Goal: Use online tool/utility: Utilize a website feature to perform a specific function

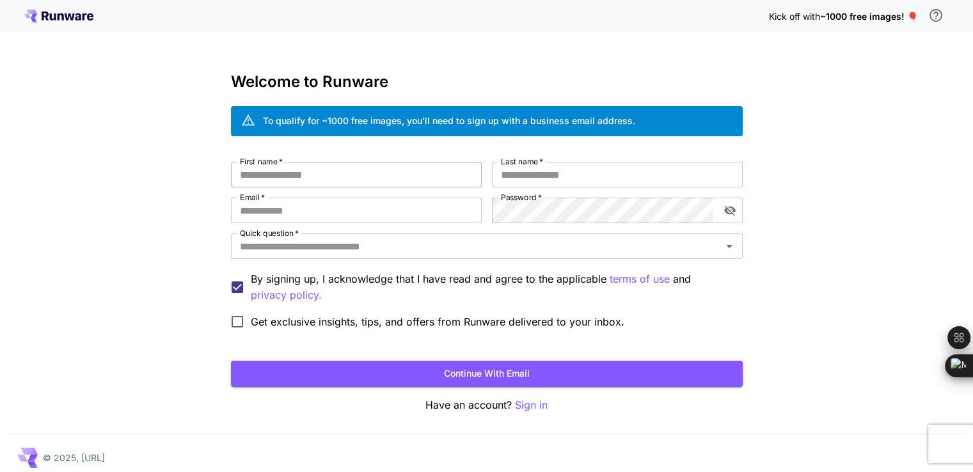
type input "**********"
click at [411, 182] on input "First name   *" at bounding box center [356, 175] width 251 height 26
click at [527, 405] on p "Sign in" at bounding box center [531, 405] width 33 height 16
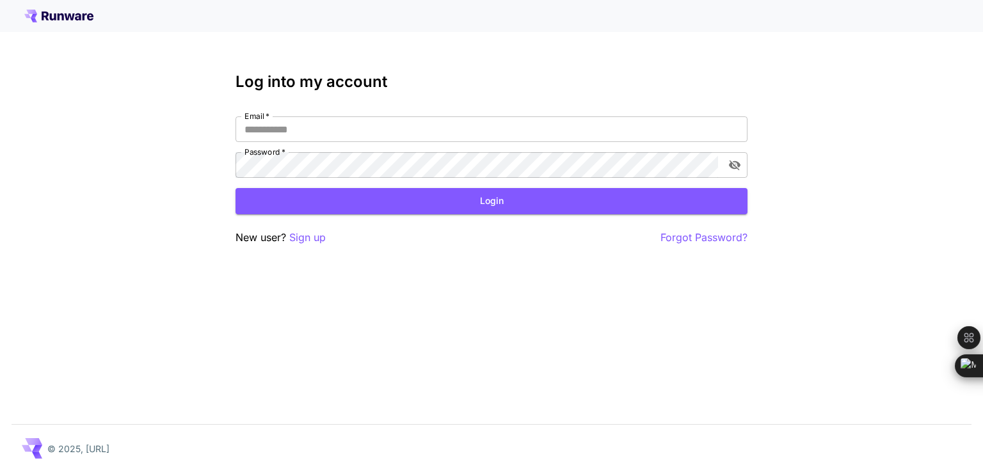
type input "**********"
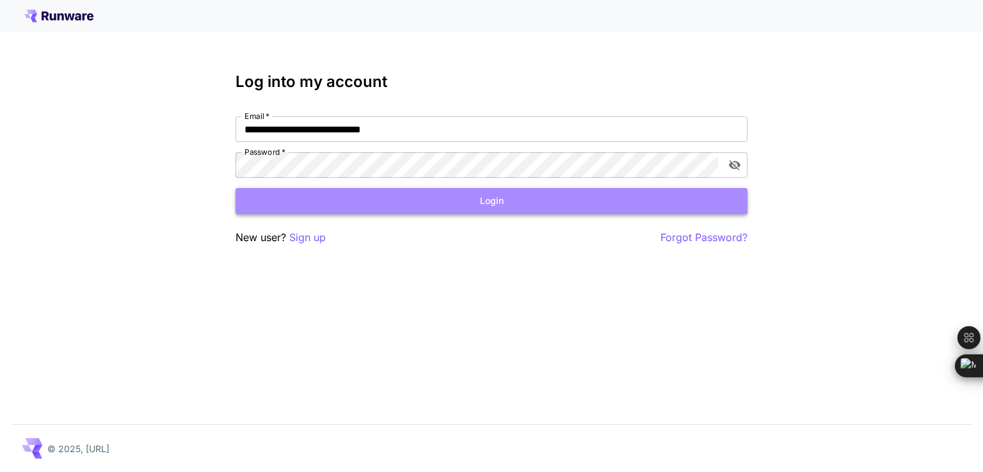
click at [431, 195] on button "Login" at bounding box center [491, 201] width 512 height 26
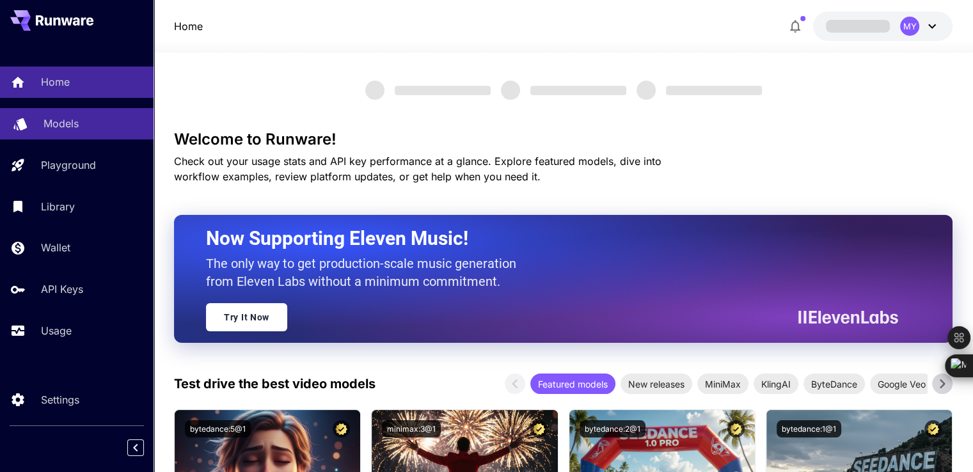
click at [93, 129] on div "Models" at bounding box center [94, 123] width 100 height 15
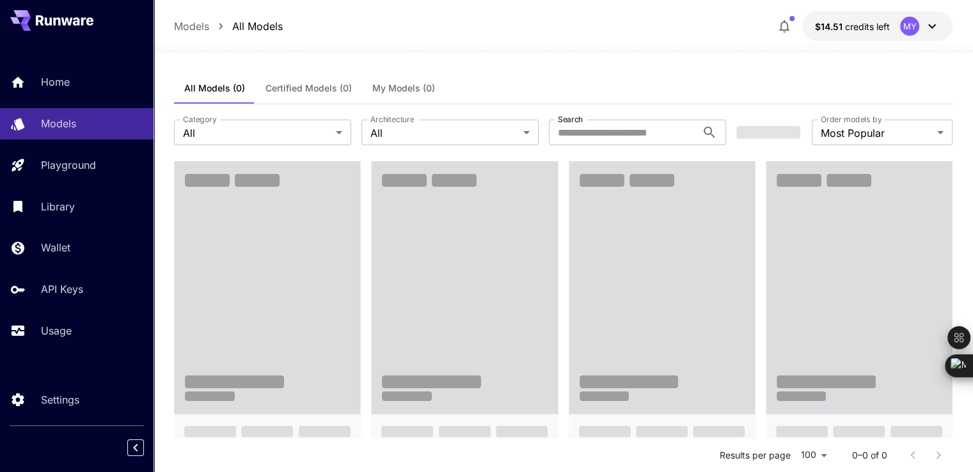
click at [929, 24] on icon at bounding box center [931, 26] width 15 height 15
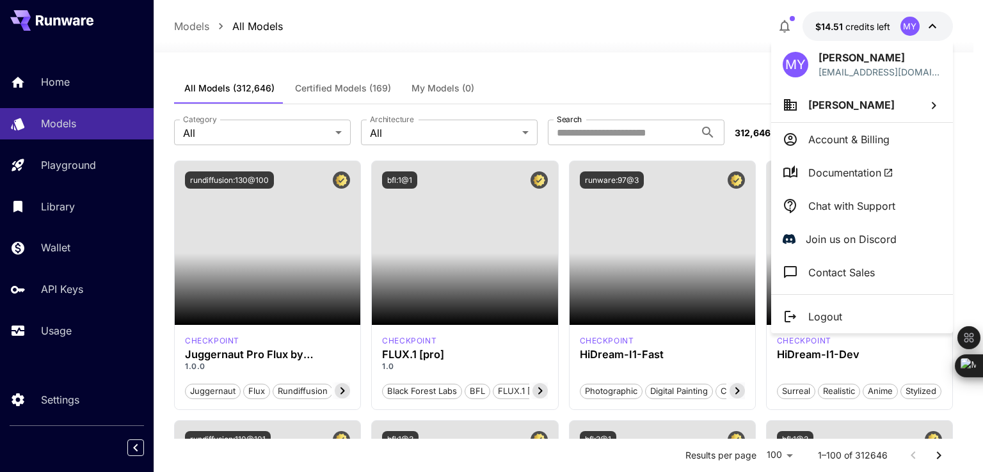
click at [919, 113] on li "[PERSON_NAME]" at bounding box center [862, 105] width 182 height 35
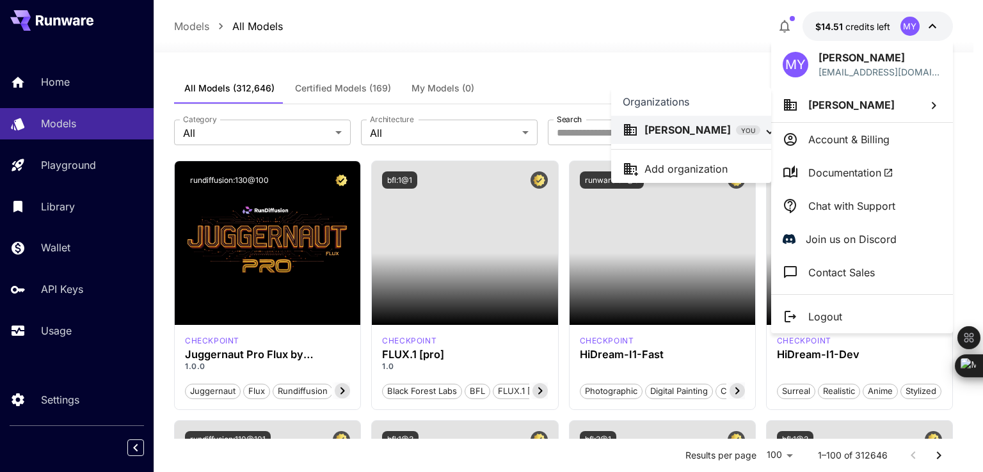
click at [919, 113] on div at bounding box center [491, 236] width 983 height 472
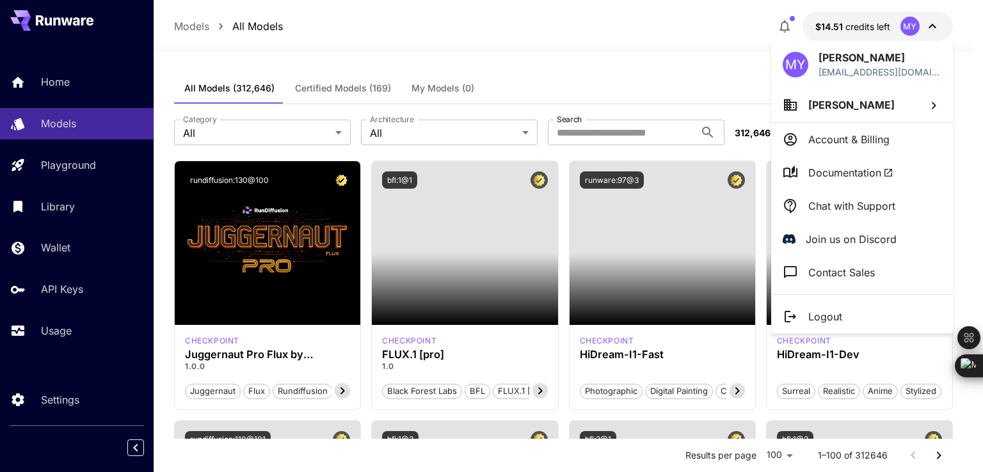
click at [919, 113] on li "[PERSON_NAME]" at bounding box center [862, 105] width 182 height 35
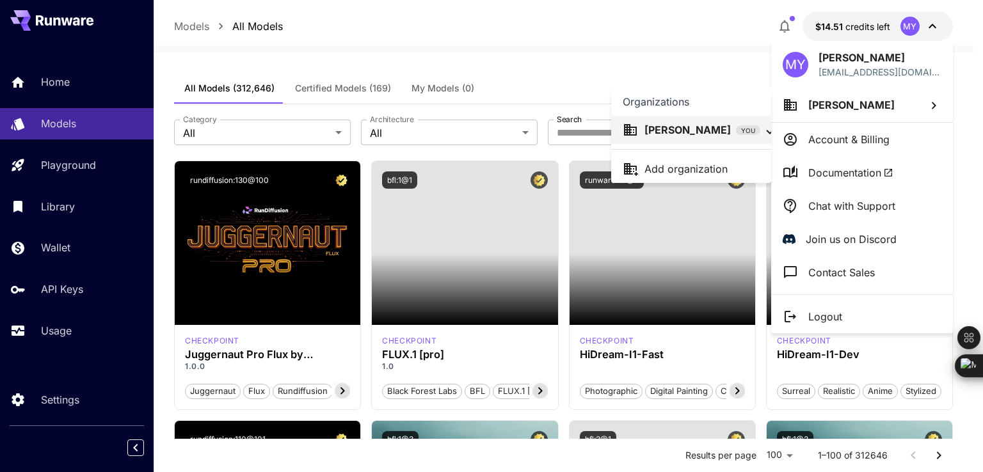
click at [919, 113] on div at bounding box center [491, 236] width 983 height 472
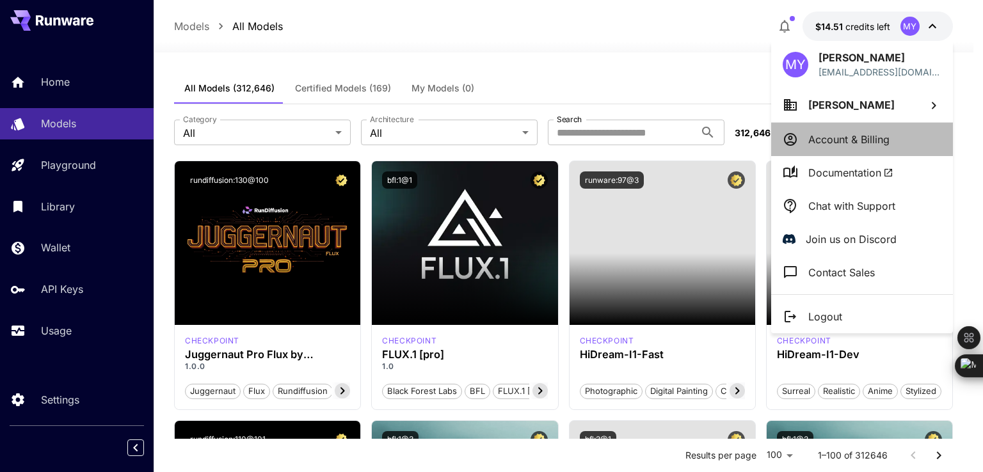
click at [889, 148] on li "Account & Billing" at bounding box center [862, 139] width 182 height 33
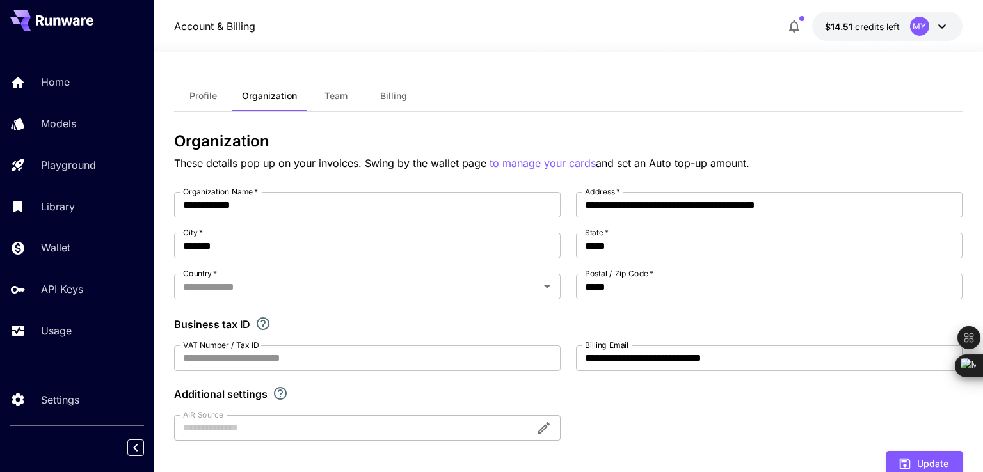
type input "********"
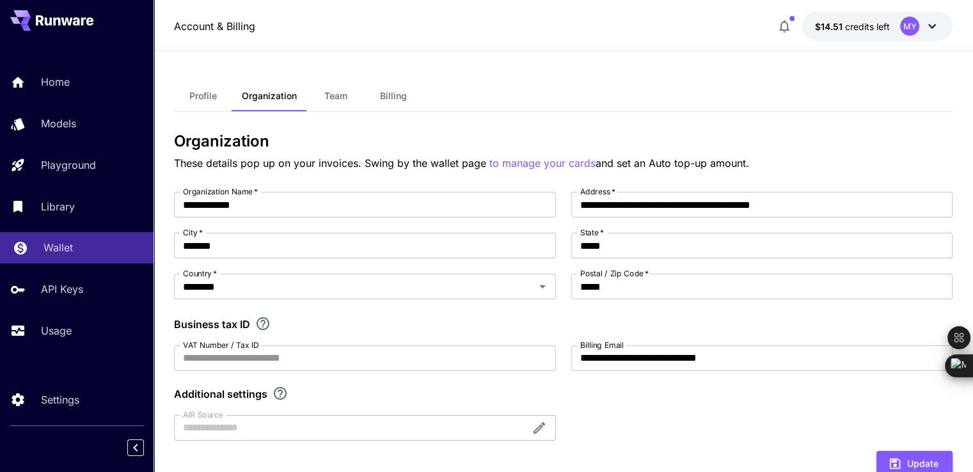
click at [88, 251] on div "Wallet" at bounding box center [94, 247] width 100 height 15
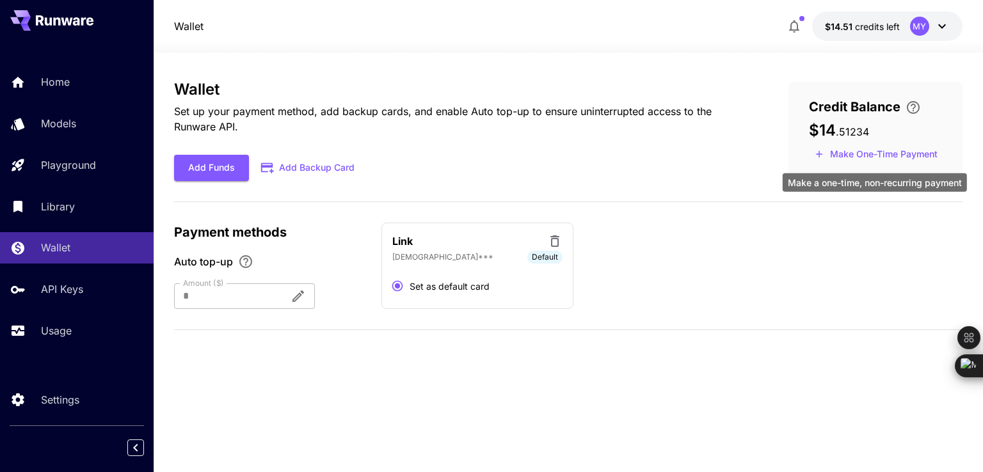
click at [884, 154] on button "Make One-Time Payment" at bounding box center [876, 155] width 134 height 20
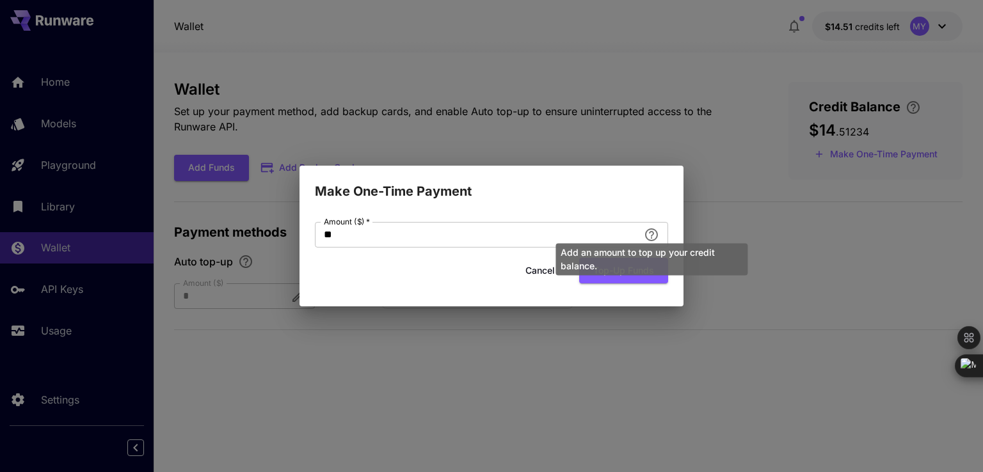
click at [554, 273] on div "Add an amount to top up your credit balance." at bounding box center [651, 255] width 194 height 42
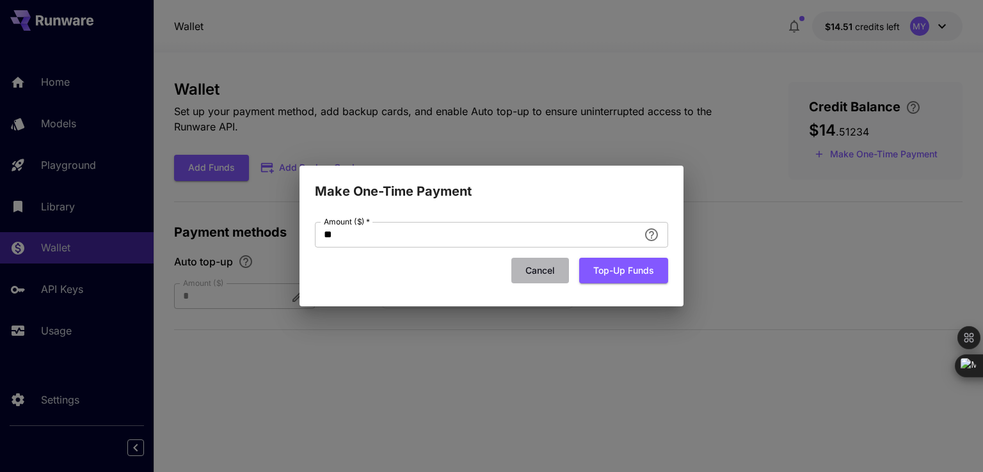
click at [539, 263] on button "Cancel" at bounding box center [540, 271] width 58 height 26
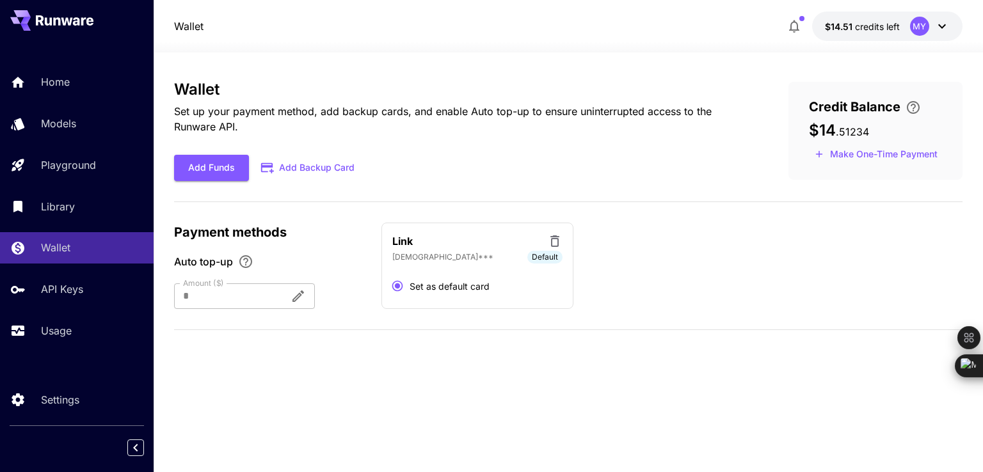
click at [254, 297] on div at bounding box center [227, 296] width 106 height 26
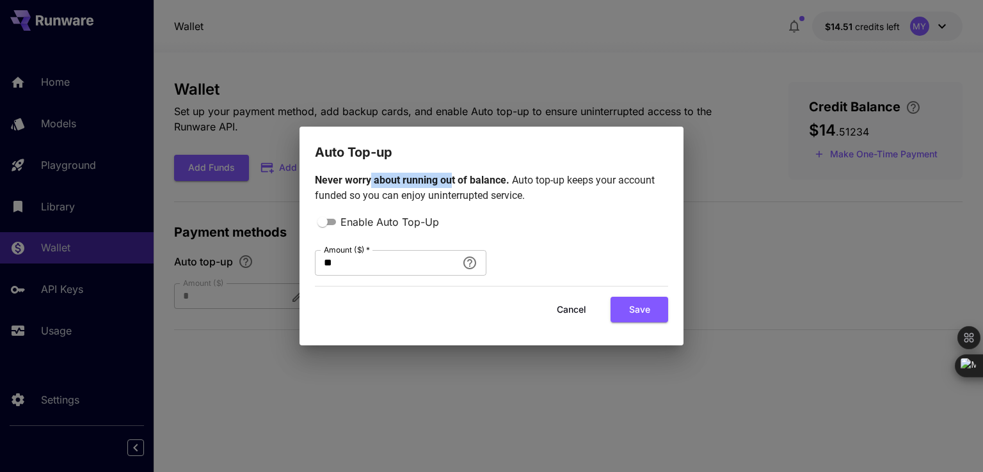
drag, startPoint x: 370, startPoint y: 182, endPoint x: 458, endPoint y: 178, distance: 88.4
click at [453, 178] on span "Never worry about running out of balance." at bounding box center [413, 180] width 197 height 12
click at [459, 178] on span "Never worry about running out of balance." at bounding box center [413, 180] width 197 height 12
drag, startPoint x: 471, startPoint y: 178, endPoint x: 498, endPoint y: 180, distance: 27.6
click at [498, 180] on span "Never worry about running out of balance." at bounding box center [413, 180] width 197 height 12
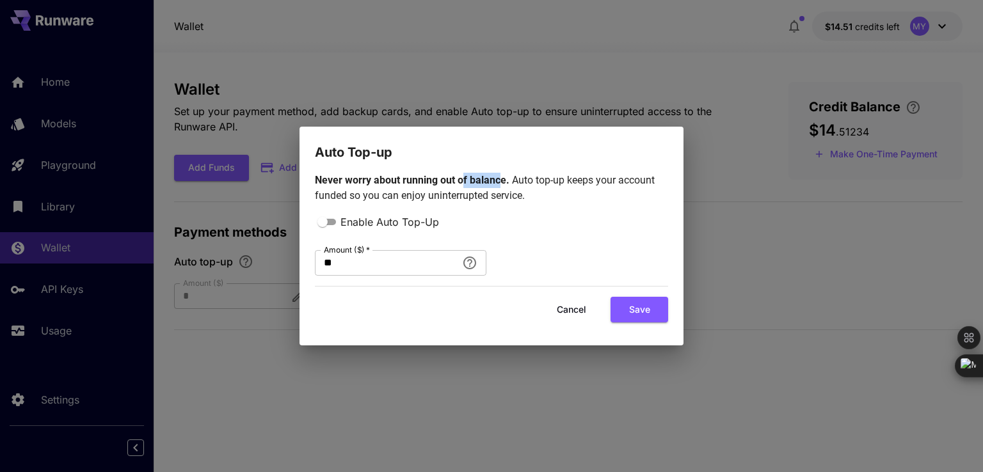
click at [501, 178] on span "Never worry about running out of balance." at bounding box center [413, 180] width 197 height 12
click at [505, 200] on p "Never worry about running out of balance. Auto top-up keeps your account funded…" at bounding box center [491, 188] width 353 height 31
drag, startPoint x: 546, startPoint y: 184, endPoint x: 627, endPoint y: 185, distance: 80.6
click at [612, 186] on p "Never worry about running out of balance. Auto top-up keeps your account funded…" at bounding box center [491, 188] width 353 height 31
click at [627, 185] on p "Never worry about running out of balance. Auto top-up keeps your account funded…" at bounding box center [491, 188] width 353 height 31
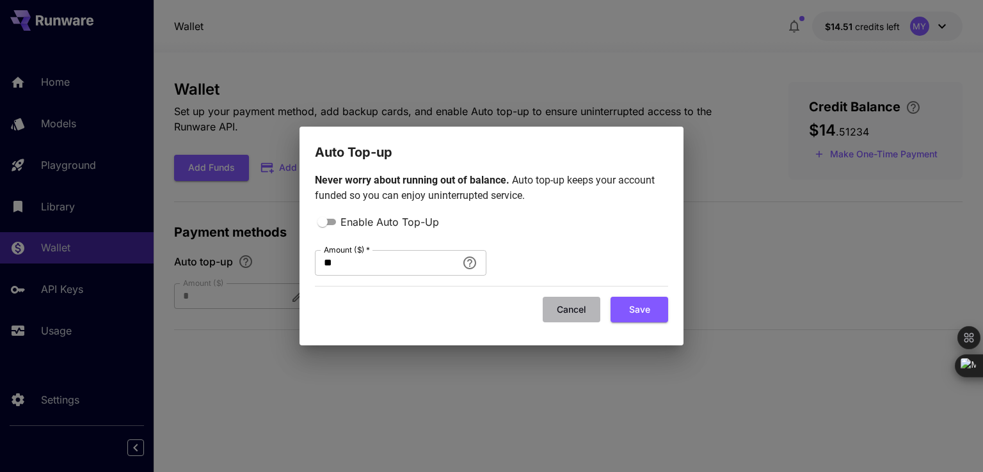
click at [589, 308] on button "Cancel" at bounding box center [571, 310] width 58 height 26
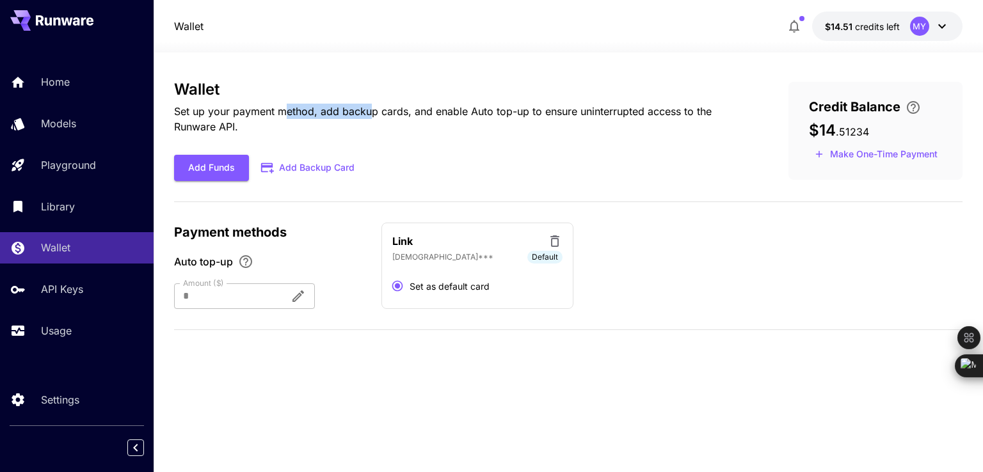
drag, startPoint x: 283, startPoint y: 116, endPoint x: 435, endPoint y: 115, distance: 152.3
click at [404, 115] on p "Set up your payment method, add backup cards, and enable Auto top-up to ensure …" at bounding box center [460, 119] width 573 height 31
click at [435, 115] on p "Set up your payment method, add backup cards, and enable Auto top-up to ensure …" at bounding box center [460, 119] width 573 height 31
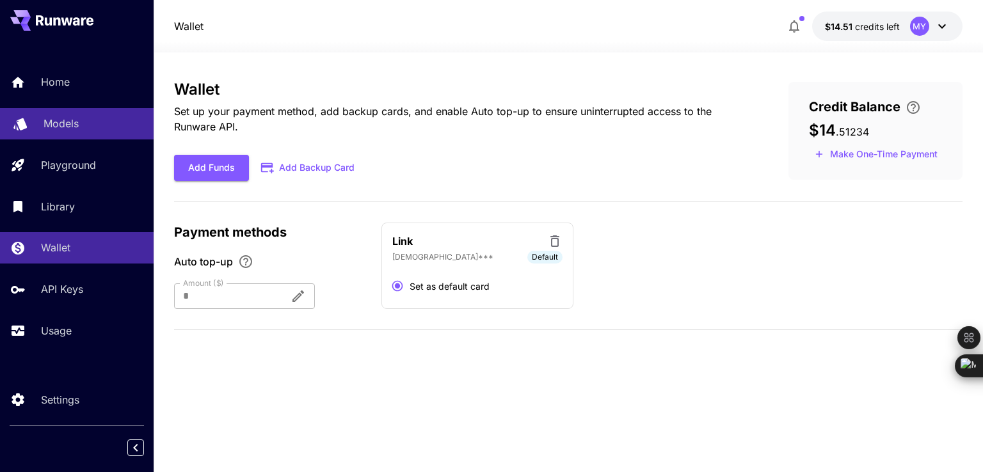
click at [77, 125] on p "Models" at bounding box center [61, 123] width 35 height 15
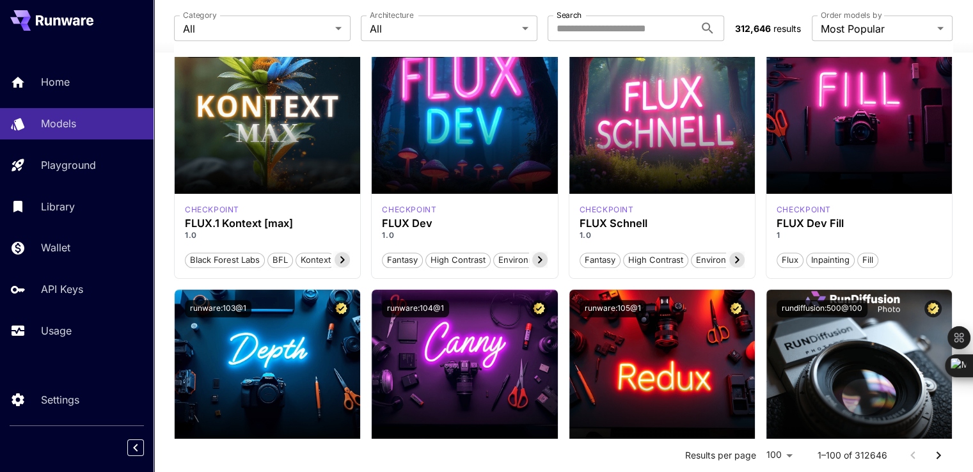
scroll to position [1066, 0]
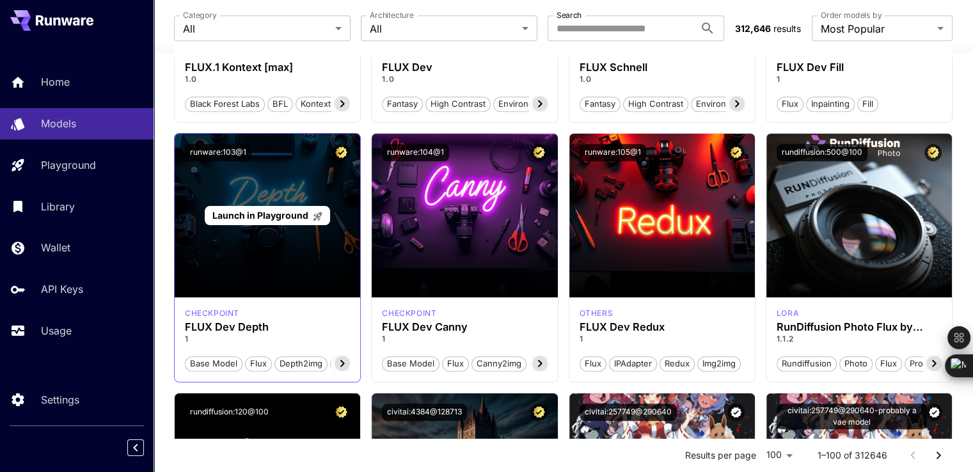
click at [292, 254] on div "Launch in Playground" at bounding box center [268, 216] width 186 height 164
click at [286, 215] on span "Launch in Playground" at bounding box center [260, 215] width 96 height 11
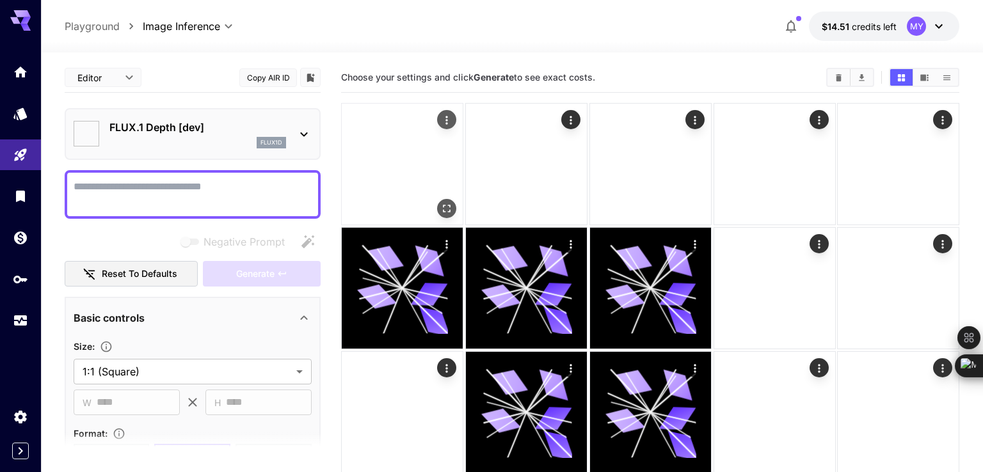
type input "*******"
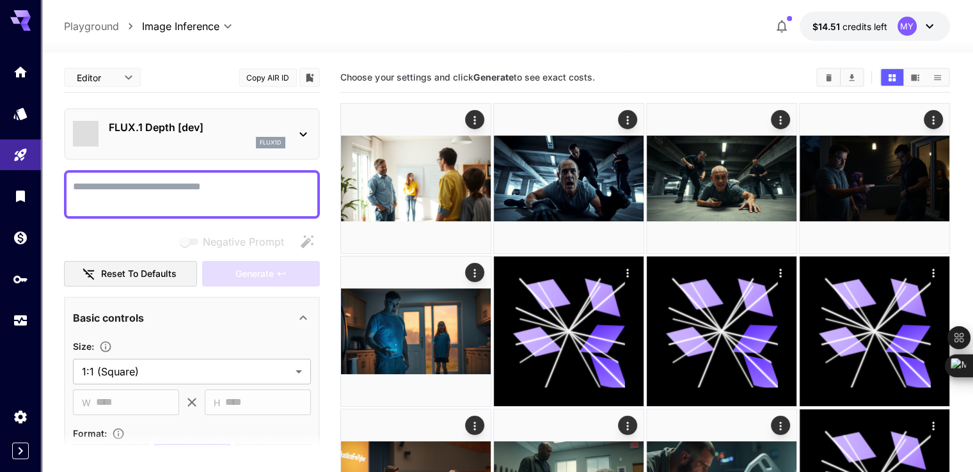
click at [470, 68] on div "Choose your settings and click Generate to see exact costs." at bounding box center [644, 77] width 609 height 19
click at [125, 186] on textarea "Negative Prompt" at bounding box center [192, 194] width 238 height 31
paste textarea "**********"
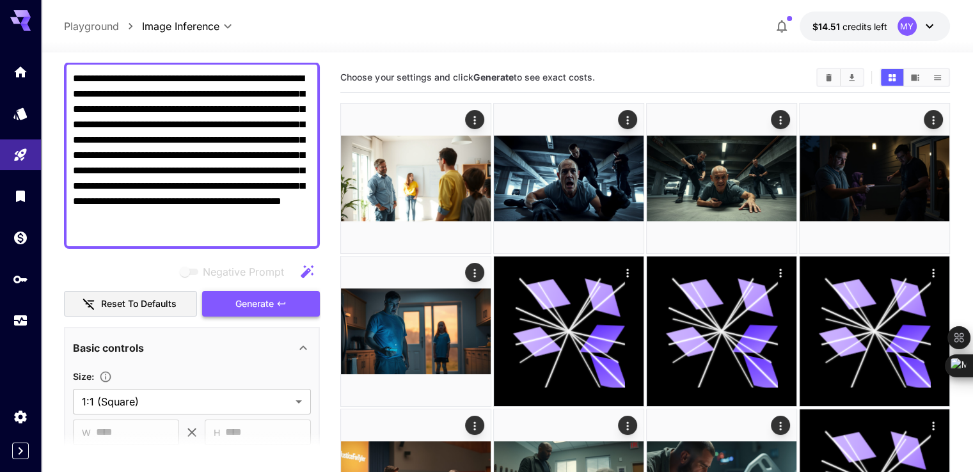
scroll to position [320, 0]
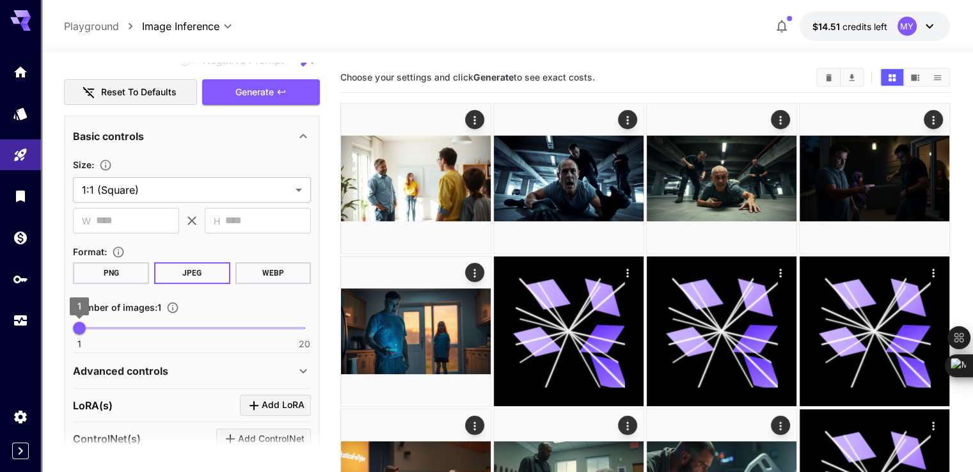
type textarea "**********"
type input "*"
click at [90, 323] on span "2" at bounding box center [91, 328] width 13 height 13
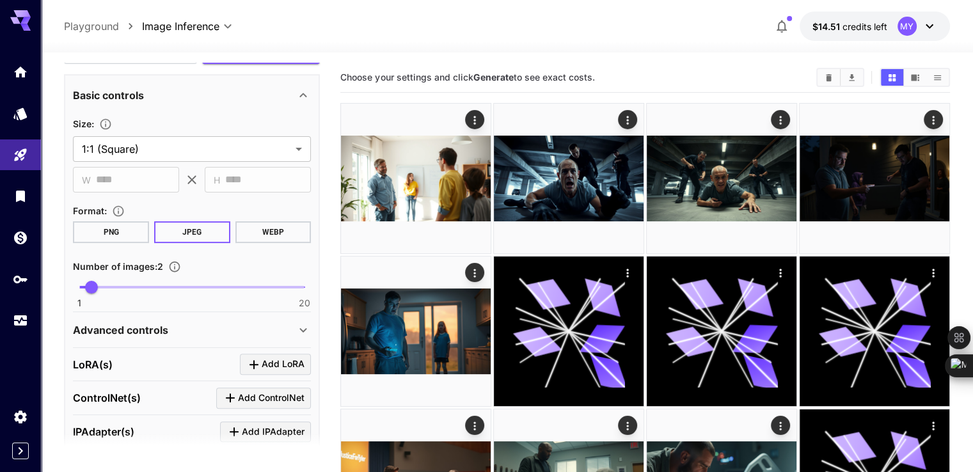
scroll to position [301, 0]
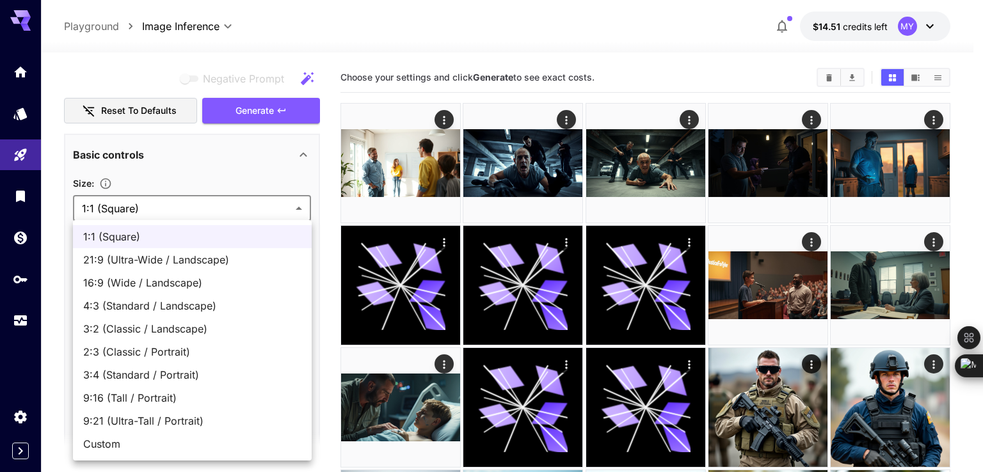
click at [235, 214] on div at bounding box center [491, 236] width 983 height 472
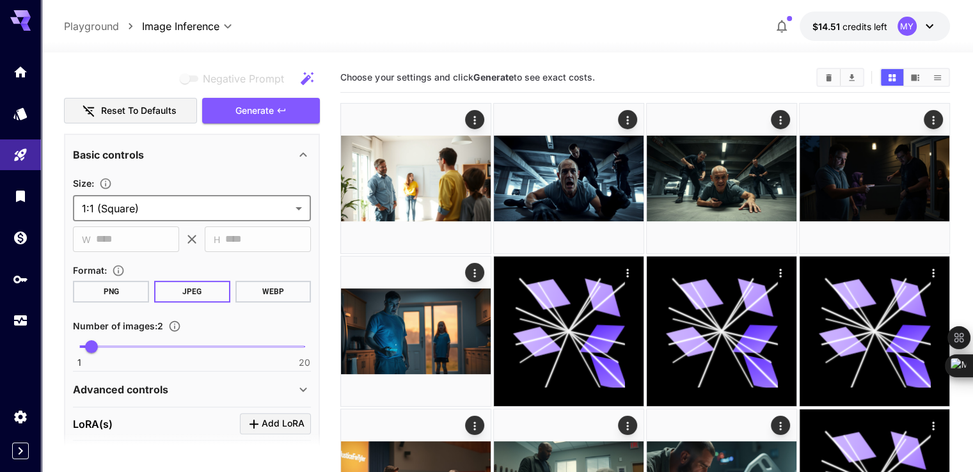
click at [278, 110] on icon "button" at bounding box center [282, 110] width 8 height 4
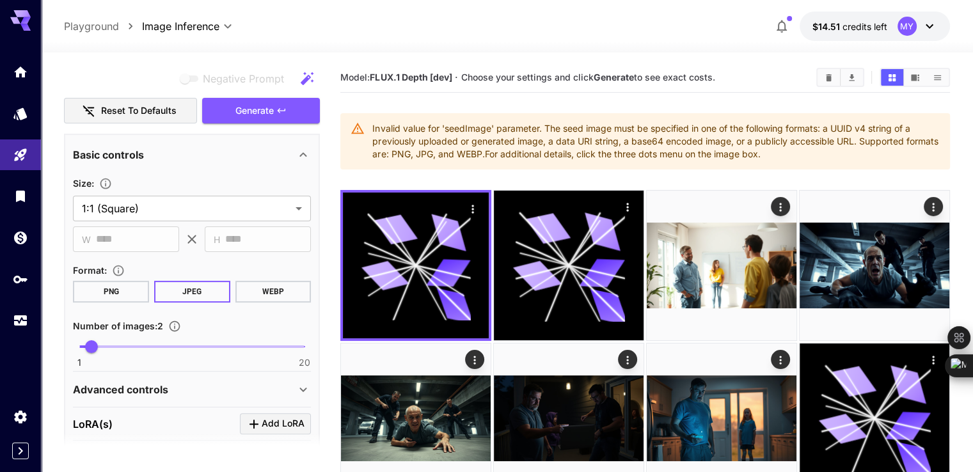
click at [537, 134] on div "Invalid value for 'seedImage' parameter. The seed image must be specified in on…" at bounding box center [655, 141] width 567 height 49
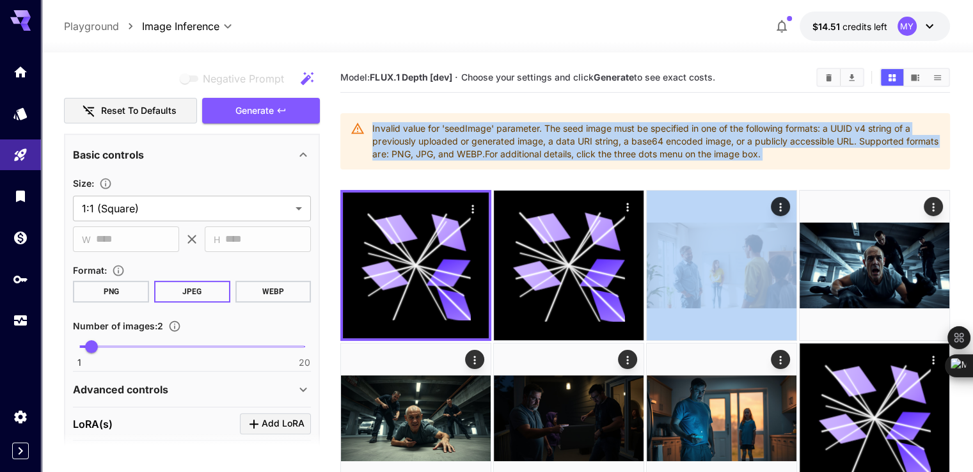
click at [537, 134] on div "Invalid value for 'seedImage' parameter. The seed image must be specified in on…" at bounding box center [655, 141] width 567 height 49
click at [443, 154] on div "Invalid value for 'seedImage' parameter. The seed image must be specified in on…" at bounding box center [655, 141] width 567 height 49
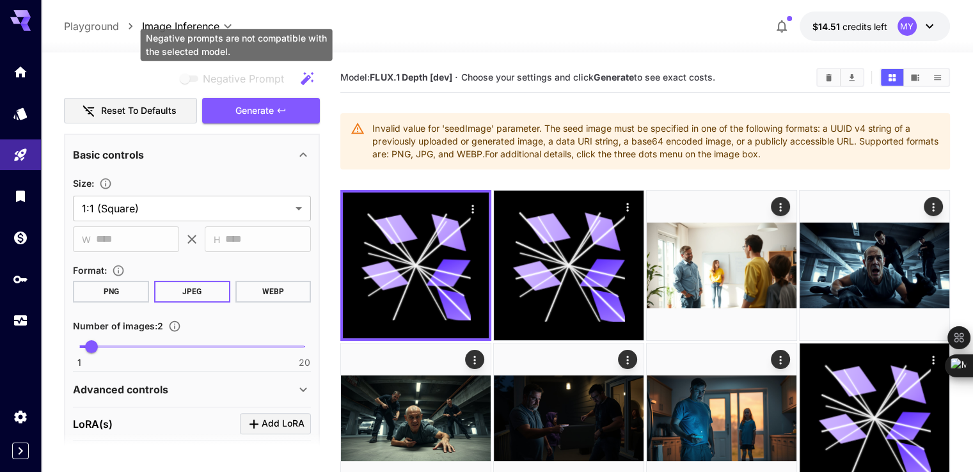
click at [200, 83] on span "Negative prompts are not compatible with the selected model." at bounding box center [190, 78] width 26 height 15
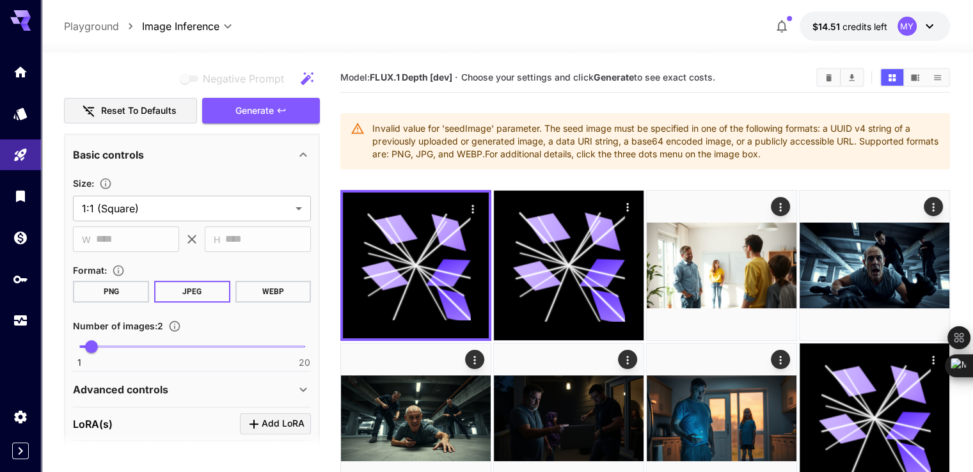
scroll to position [0, 0]
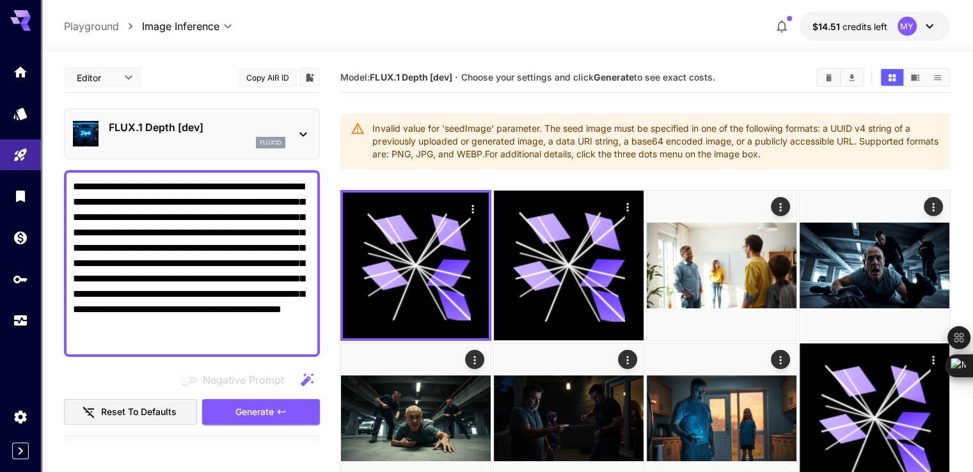
click at [224, 139] on div "flux1d" at bounding box center [197, 143] width 177 height 12
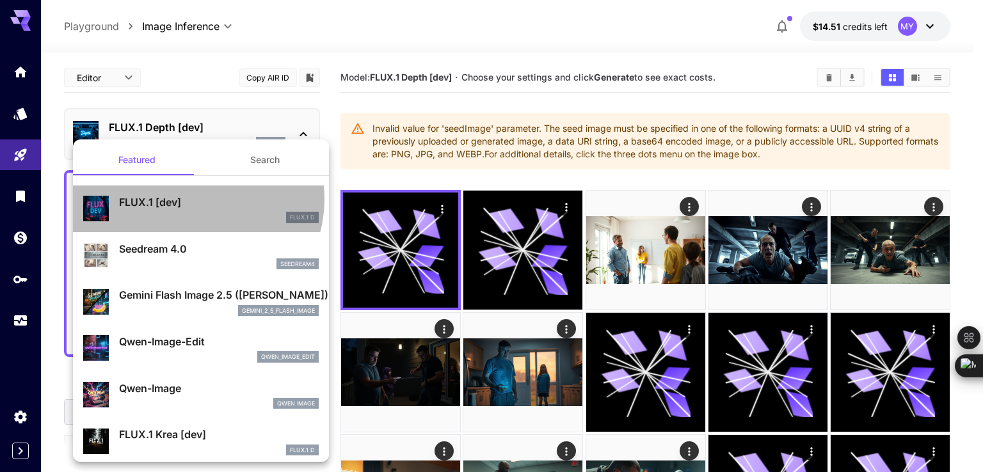
click at [192, 199] on p "FLUX.1 [dev]" at bounding box center [219, 201] width 200 height 15
type input "**"
type input "***"
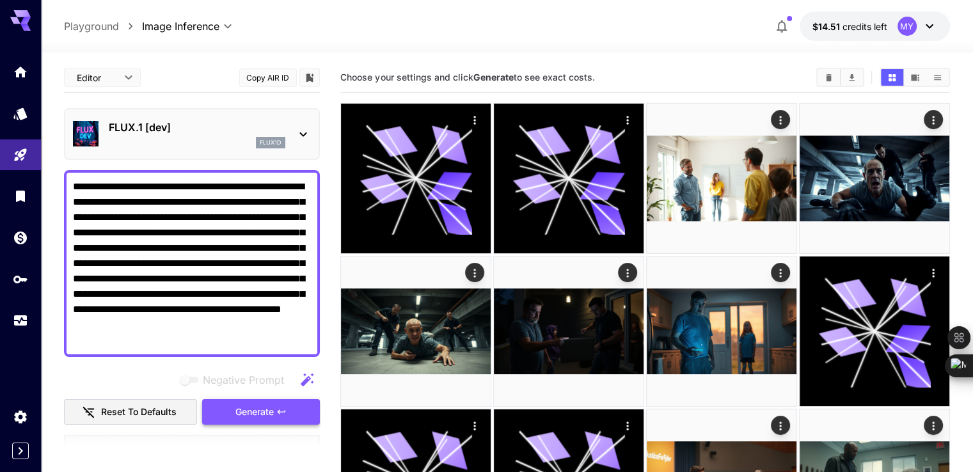
click at [244, 410] on span "Generate" at bounding box center [254, 412] width 38 height 16
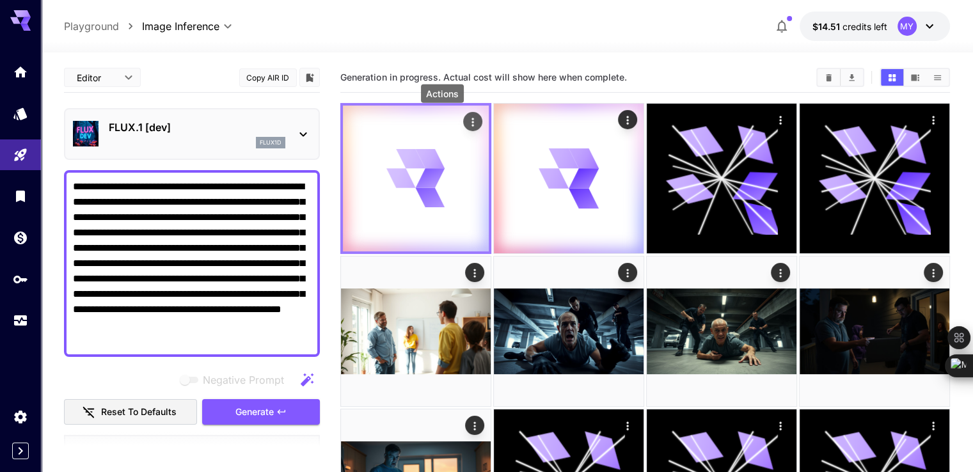
click at [466, 118] on icon "Actions" at bounding box center [472, 122] width 13 height 13
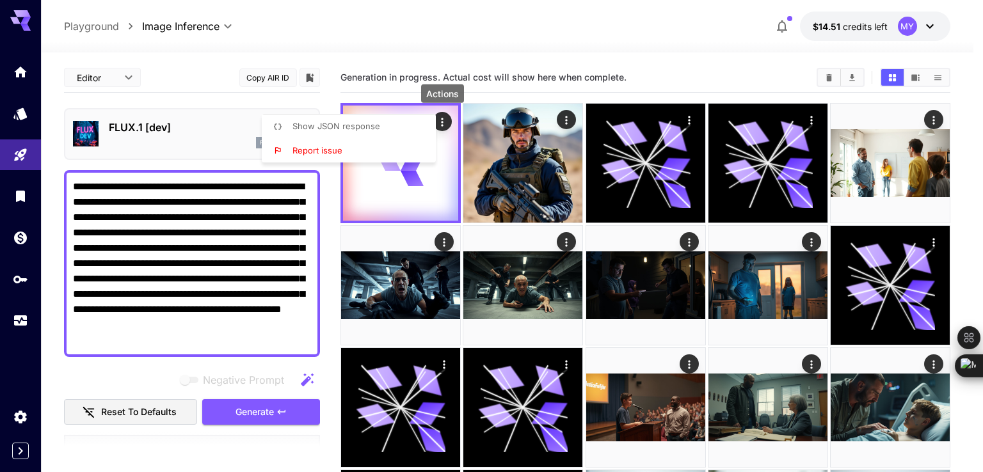
click at [669, 26] on div at bounding box center [491, 236] width 983 height 472
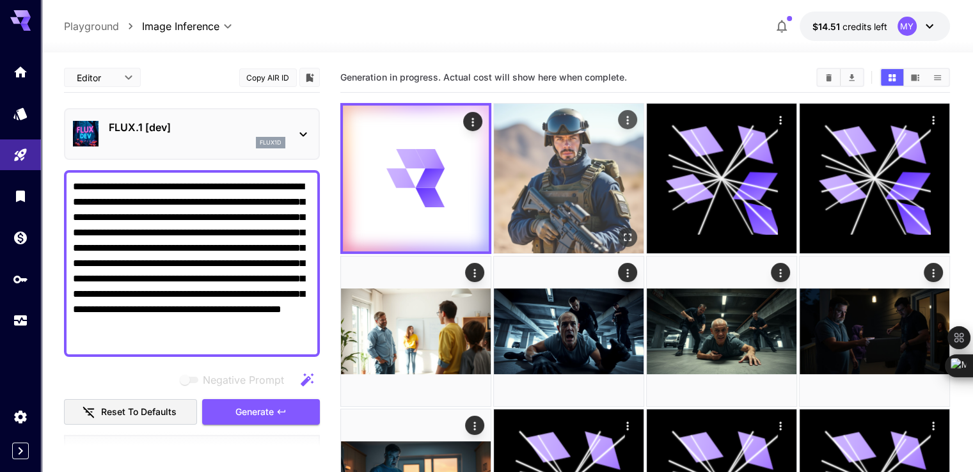
click at [545, 155] on img at bounding box center [569, 179] width 150 height 150
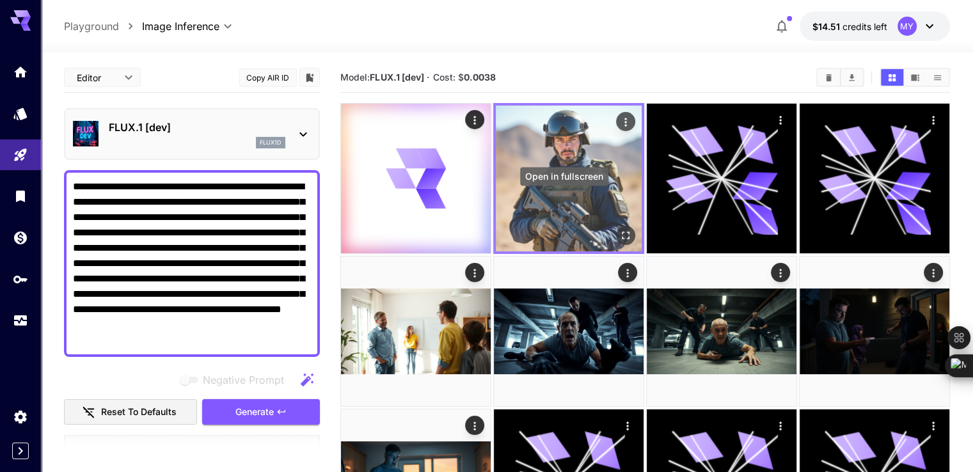
click at [616, 226] on button "Open in fullscreen" at bounding box center [625, 235] width 19 height 19
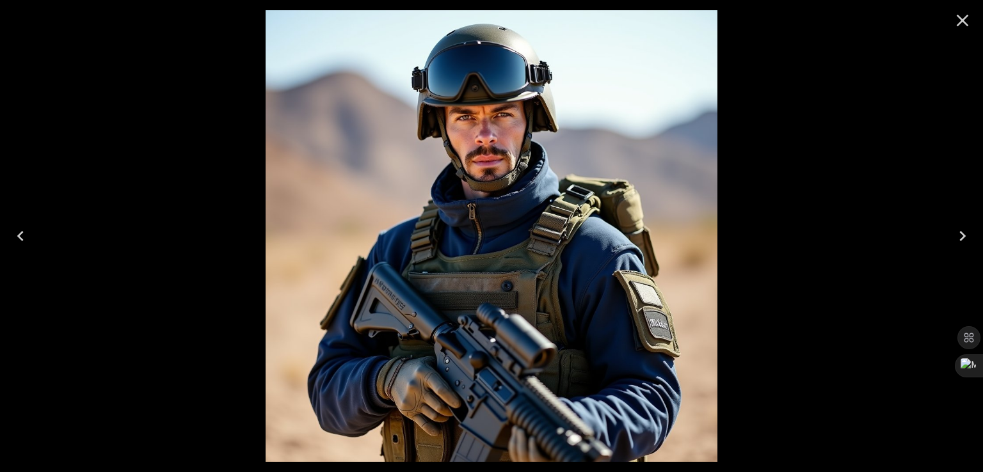
click at [965, 21] on icon "Close" at bounding box center [962, 20] width 20 height 20
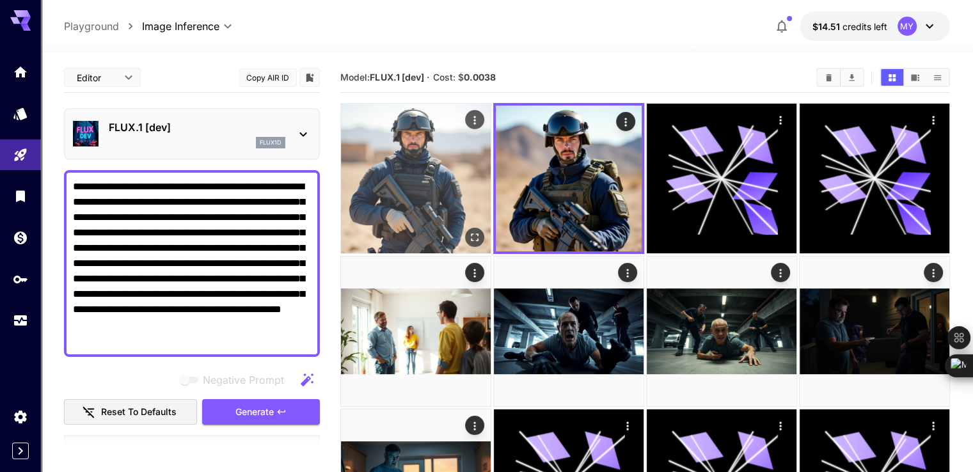
click at [468, 231] on icon "Open in fullscreen" at bounding box center [474, 237] width 13 height 13
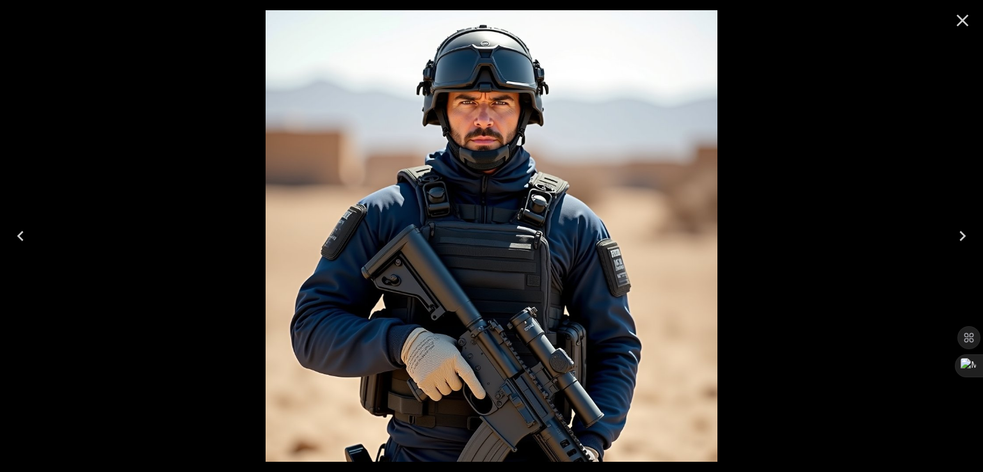
click at [459, 120] on img at bounding box center [491, 236] width 452 height 452
click at [959, 24] on icon "Close" at bounding box center [962, 21] width 12 height 12
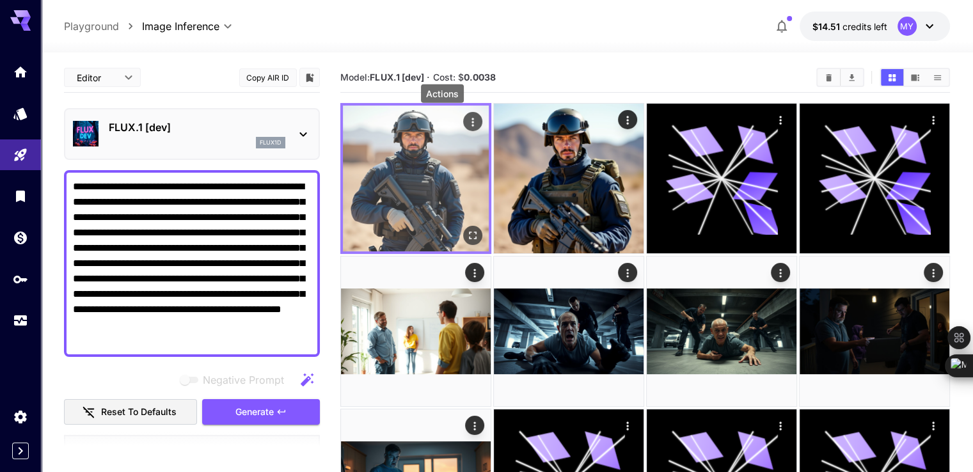
click at [471, 126] on icon "Actions" at bounding box center [472, 122] width 2 height 8
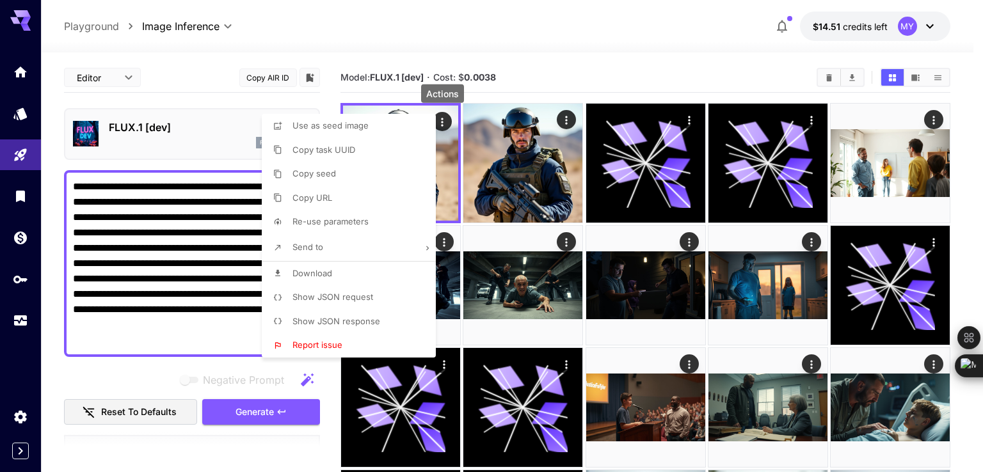
click at [317, 273] on span "Download" at bounding box center [312, 273] width 40 height 10
click at [560, 34] on div at bounding box center [491, 236] width 983 height 472
